Goal: Transaction & Acquisition: Purchase product/service

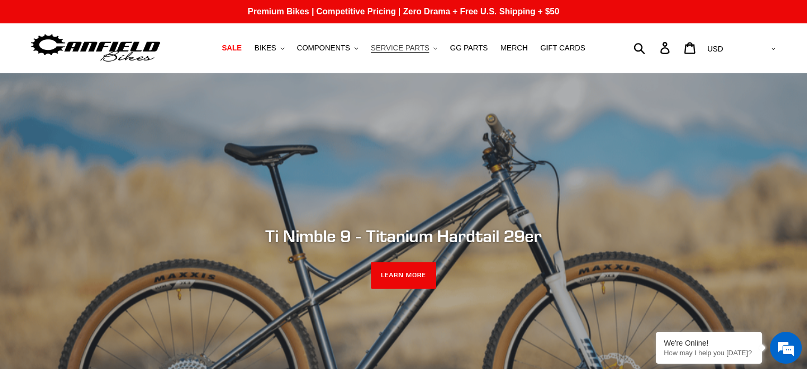
click at [406, 46] on span "SERVICE PARTS" at bounding box center [400, 47] width 58 height 9
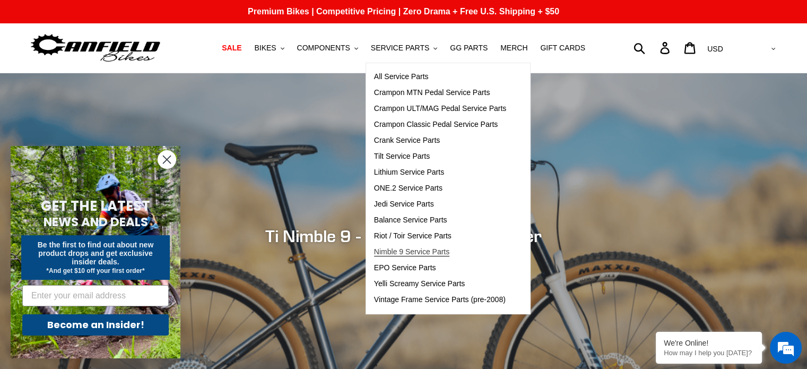
click at [423, 248] on span "Nimble 9 Service Parts" at bounding box center [411, 251] width 75 height 9
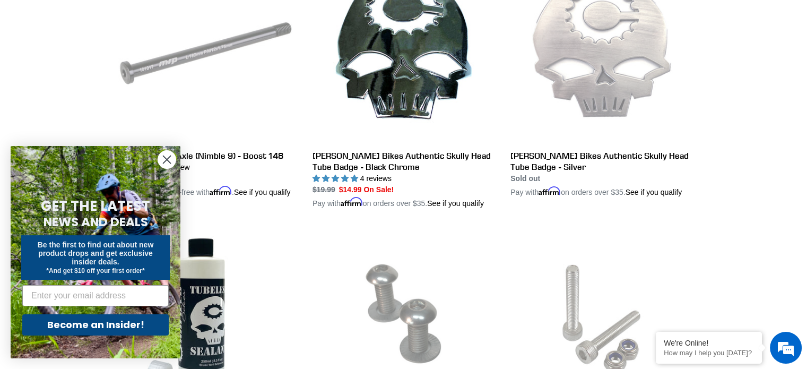
scroll to position [1160, 0]
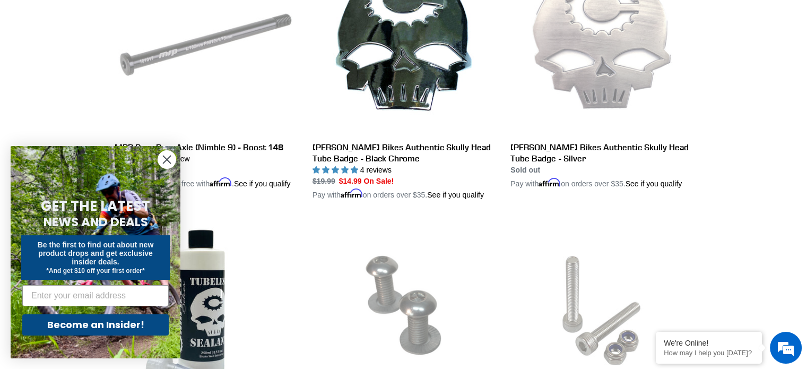
click at [165, 154] on circle "Close dialog" at bounding box center [166, 159] width 17 height 17
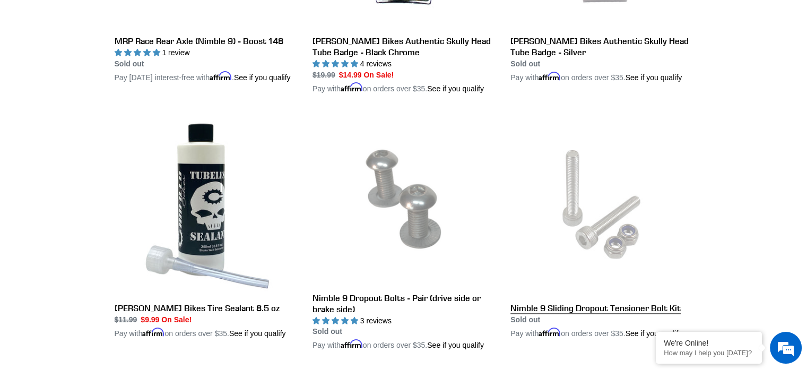
scroll to position [1425, 0]
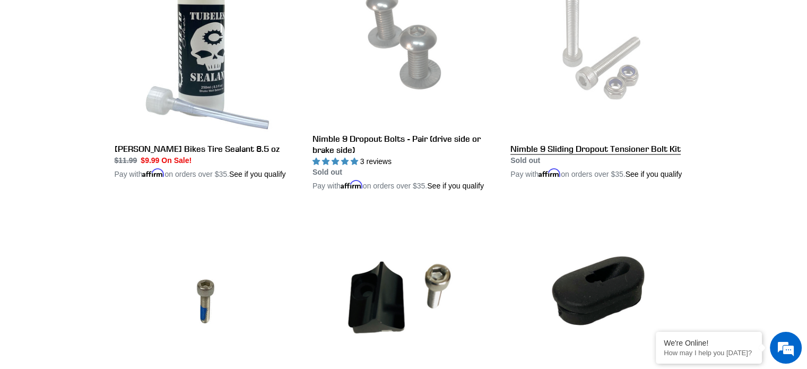
click at [621, 178] on link "Nimble 9 Sliding Dropout Tensioner Bolt Kit" at bounding box center [601, 67] width 182 height 226
